Goal: Find specific page/section: Find specific page/section

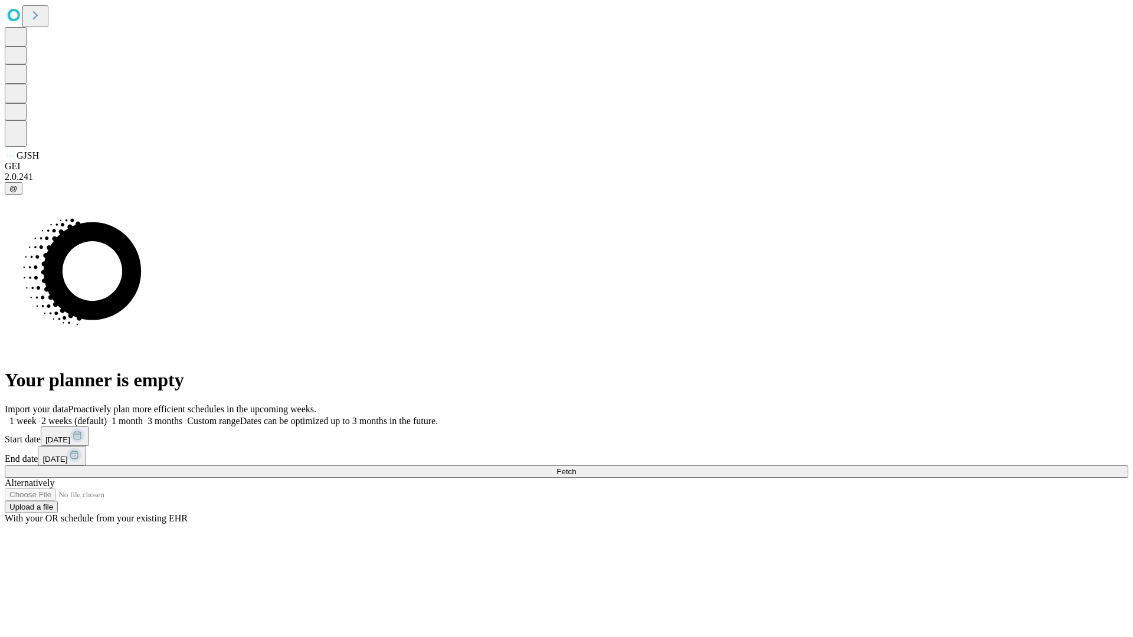
click at [576, 467] on span "Fetch" at bounding box center [566, 471] width 19 height 9
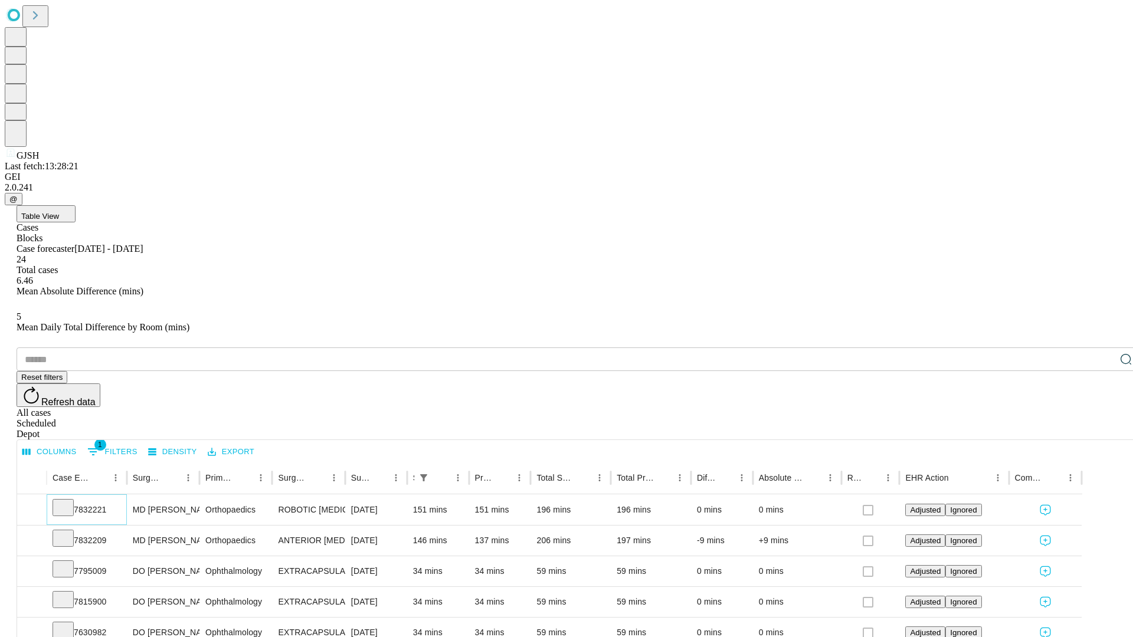
click at [69, 501] on icon at bounding box center [63, 507] width 12 height 12
